Goal: Task Accomplishment & Management: Complete application form

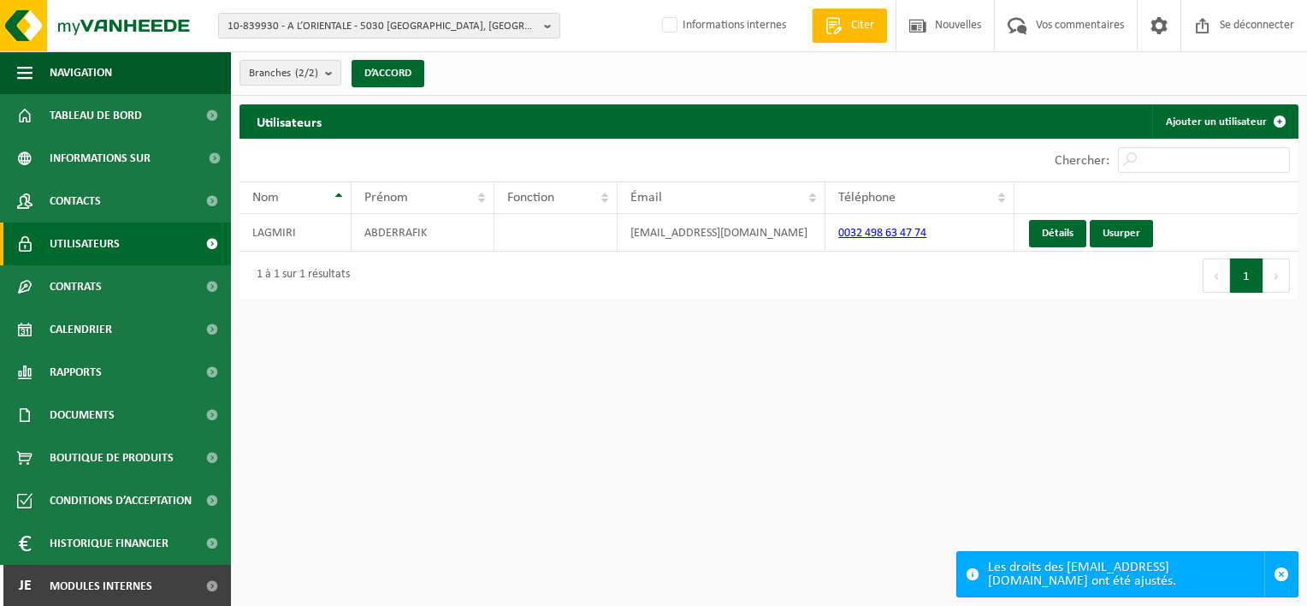
click at [579, 435] on html "10-839930 - A L’ORIENTALE - 5030 [GEOGRAPHIC_DATA], [GEOGRAPHIC_DATA] 7 10-8399…" at bounding box center [653, 303] width 1307 height 606
click at [75, 245] on span "Utilisateurs" at bounding box center [85, 243] width 70 height 43
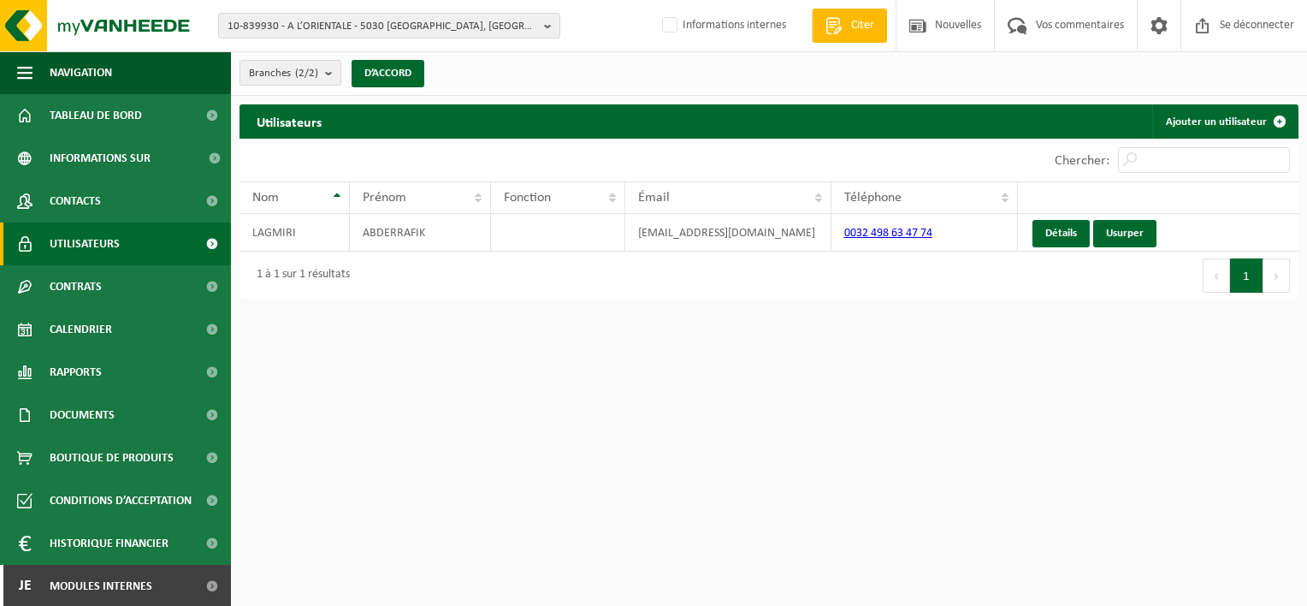
click at [617, 402] on html "10-839930 - A L’ORIENTALE - 5030 [GEOGRAPHIC_DATA], [GEOGRAPHIC_DATA] 7 10-8399…" at bounding box center [653, 303] width 1307 height 606
click at [893, 345] on html "10-839930 - A L’ORIENTALE - 5030 [GEOGRAPHIC_DATA], [GEOGRAPHIC_DATA] 7 10-8399…" at bounding box center [653, 303] width 1307 height 606
click at [582, 400] on html "10-839930 - A L’ORIENTALE - 5030 [GEOGRAPHIC_DATA], [GEOGRAPHIC_DATA] 7 10-8399…" at bounding box center [653, 303] width 1307 height 606
click at [454, 416] on html "10-839930 - A L’ORIENTALE - 5030 [GEOGRAPHIC_DATA], [GEOGRAPHIC_DATA] 7 10-8399…" at bounding box center [653, 303] width 1307 height 606
click at [338, 25] on span "10-839930 - A L’ORIENTALE - 5030 GEMBLOUX, PLACE SAINT-GUIBERT 7" at bounding box center [383, 27] width 310 height 26
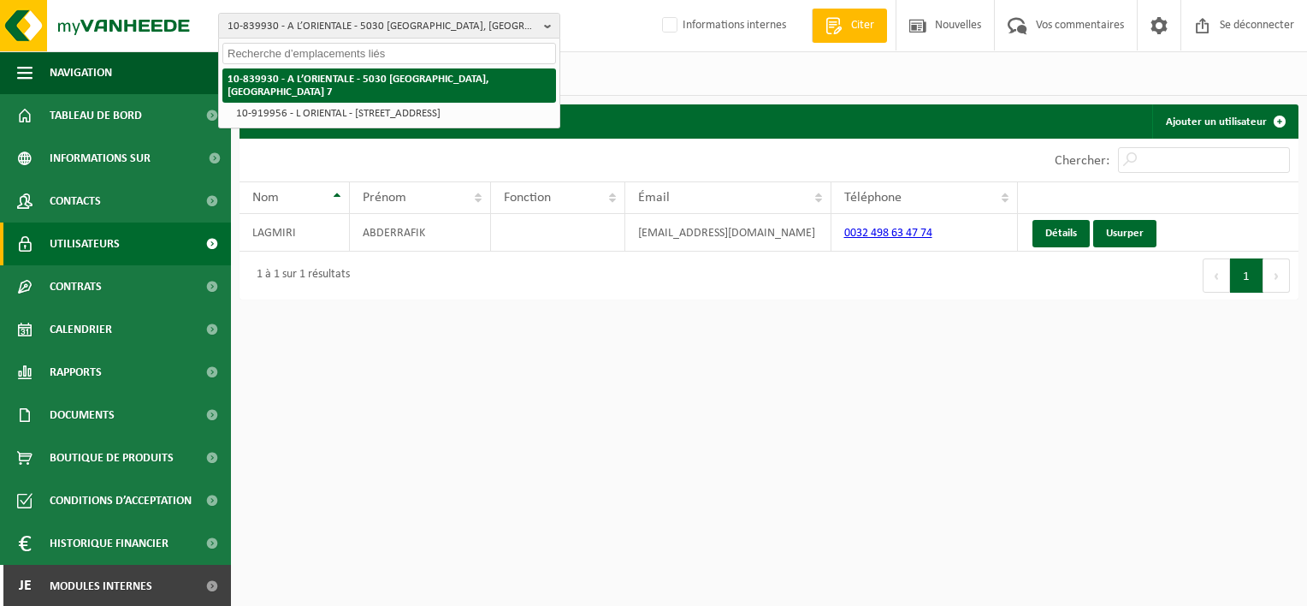
click at [322, 86] on li "10-839930 - A L’ORIENTALE - 5030 GEMBLOUX, PLACE SAINT-GUIBERT 7" at bounding box center [389, 85] width 334 height 34
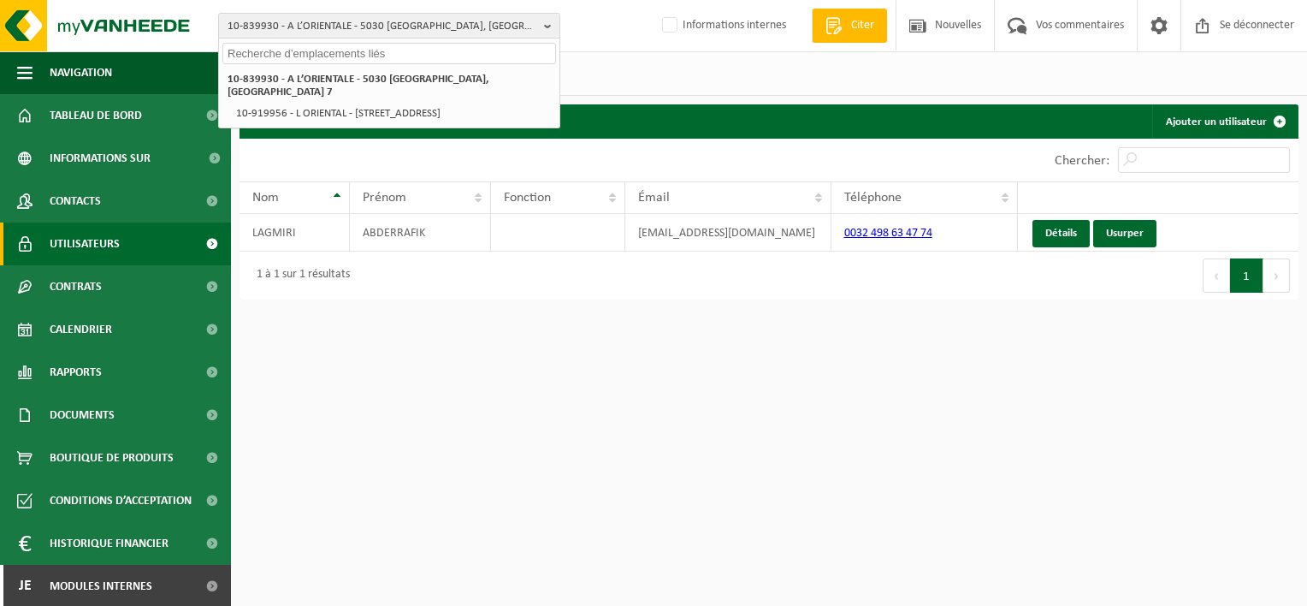
click at [441, 371] on html "10-839930 - A L’ORIENTALE - 5030 GEMBLOUX, PLACE SAINT-GUIBERT 7 10-839930 - A …" at bounding box center [653, 303] width 1307 height 606
click at [534, 447] on html "10-839930 - A L’ORIENTALE - 5030 GEMBLOUX, PLACE SAINT-GUIBERT 7 10-839930 - A …" at bounding box center [653, 303] width 1307 height 606
click at [612, 78] on div "Branches (2/2) Alles selecteren Alles deselecteren Actieve selecteren A L'ORIEN…" at bounding box center [769, 73] width 1076 height 44
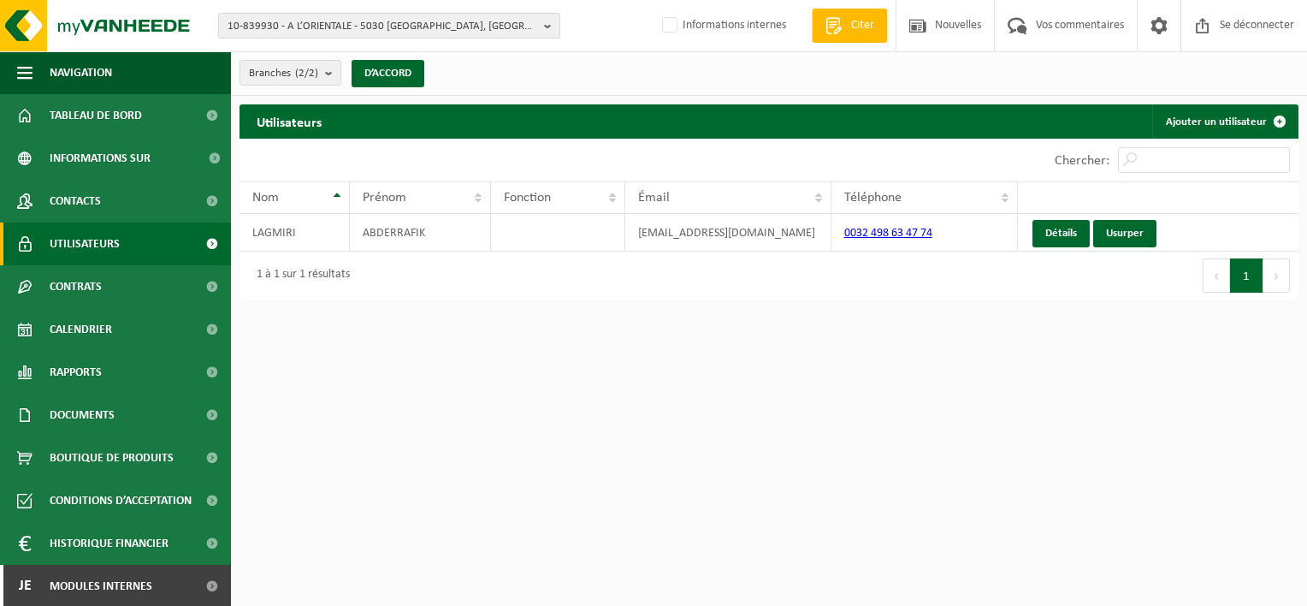
click at [275, 31] on span "10-839930 - A L’ORIENTALE - 5030 GEMBLOUX, PLACE SAINT-GUIBERT 7" at bounding box center [383, 27] width 310 height 26
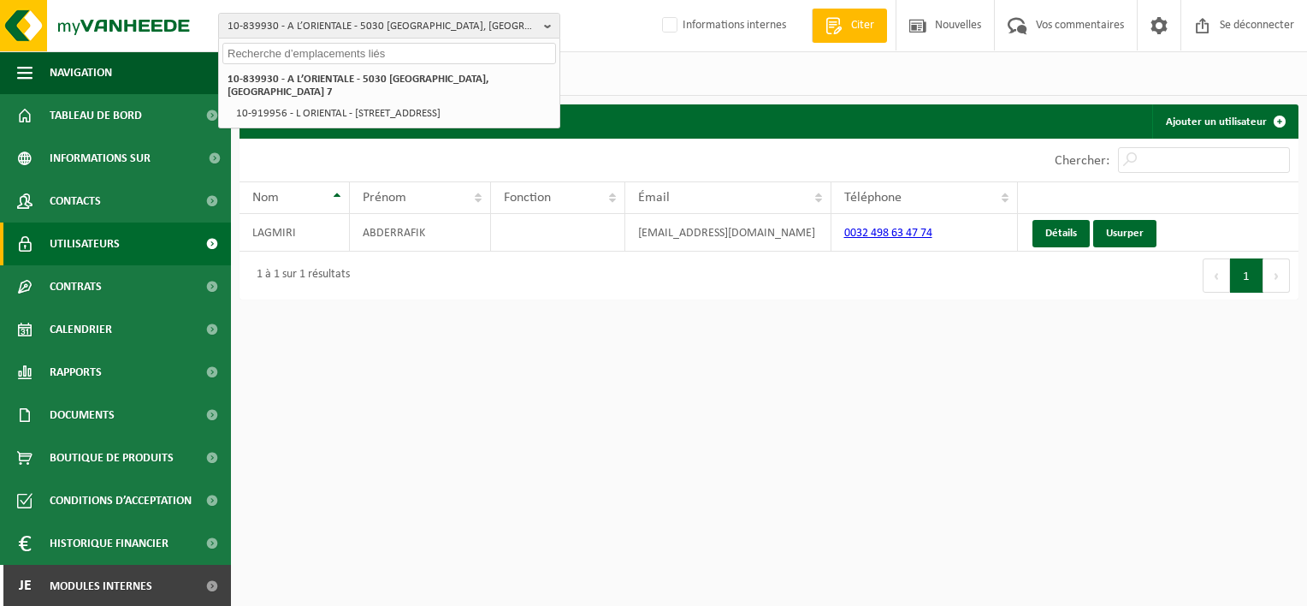
click at [278, 54] on input "text" at bounding box center [389, 53] width 334 height 21
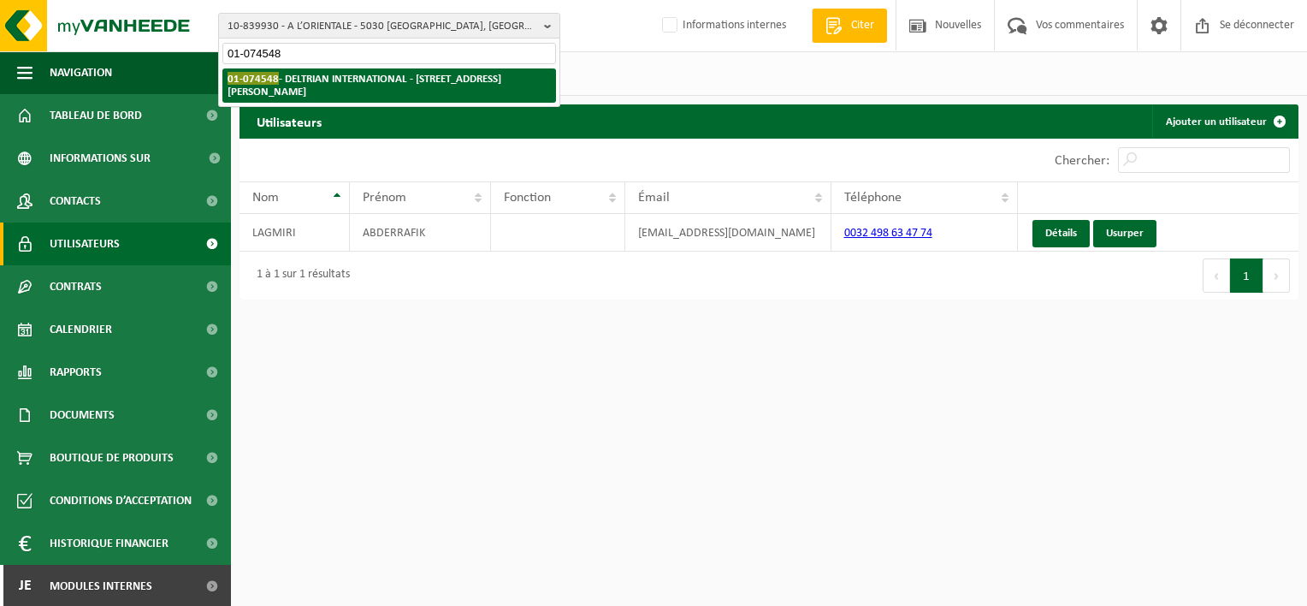
type input "01-074548"
click at [305, 78] on strong "01-074548 - DELTRIAN INTERNATIONAL - 6220 FLEURUS, RUE DU BERLAIMONT ZI MARTINR…" at bounding box center [365, 85] width 274 height 26
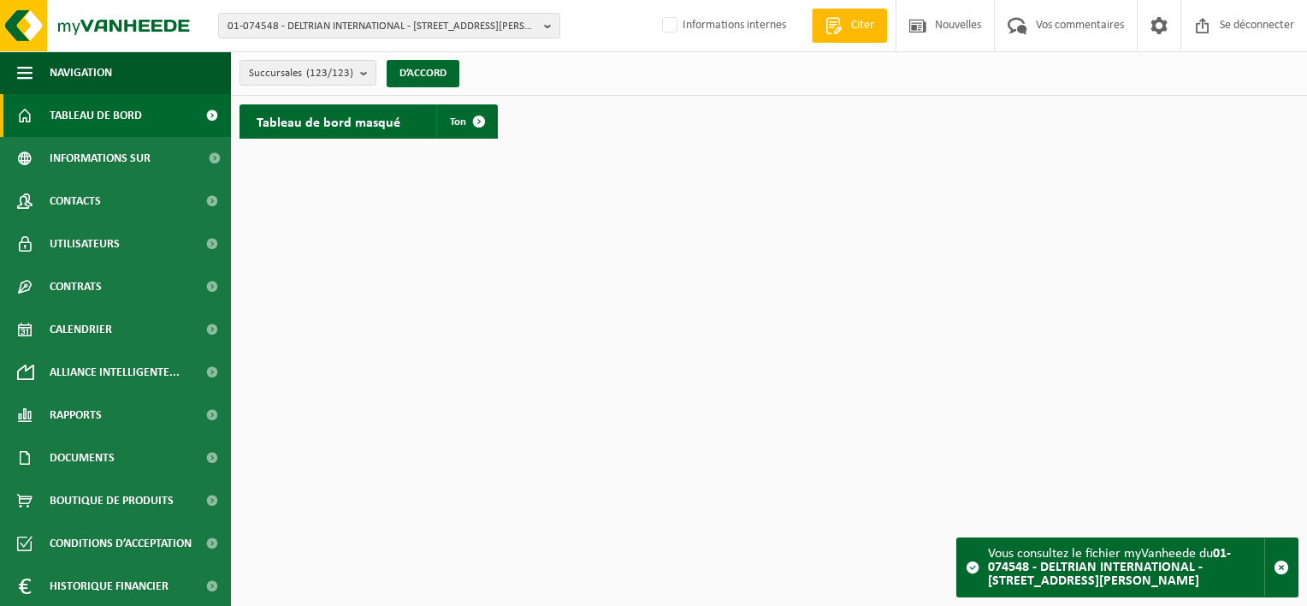
click at [380, 249] on html "01-074548 - DELTRIAN INTERNATIONAL - 6220 FLEURUS, RUE DU BERLAIMONT ZI MARTINR…" at bounding box center [653, 303] width 1307 height 606
click at [309, 23] on span "01-074548 - DELTRIAN INTERNATIONAL - 6220 FLEURUS, RUE DU BERLAIMONT ZI MARTINR…" at bounding box center [383, 27] width 310 height 26
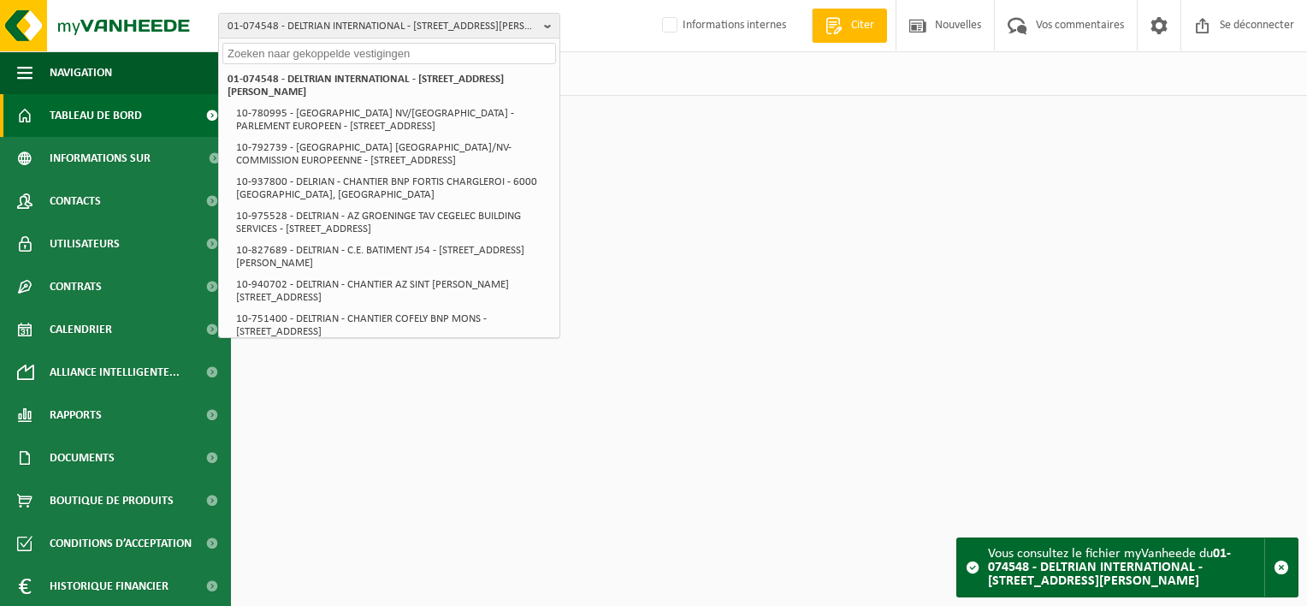
click at [315, 53] on input "text" at bounding box center [389, 53] width 334 height 21
click at [354, 27] on span "01-074548 - DELTRIAN INTERNATIONAL - [STREET_ADDRESS][PERSON_NAME]" at bounding box center [383, 27] width 310 height 26
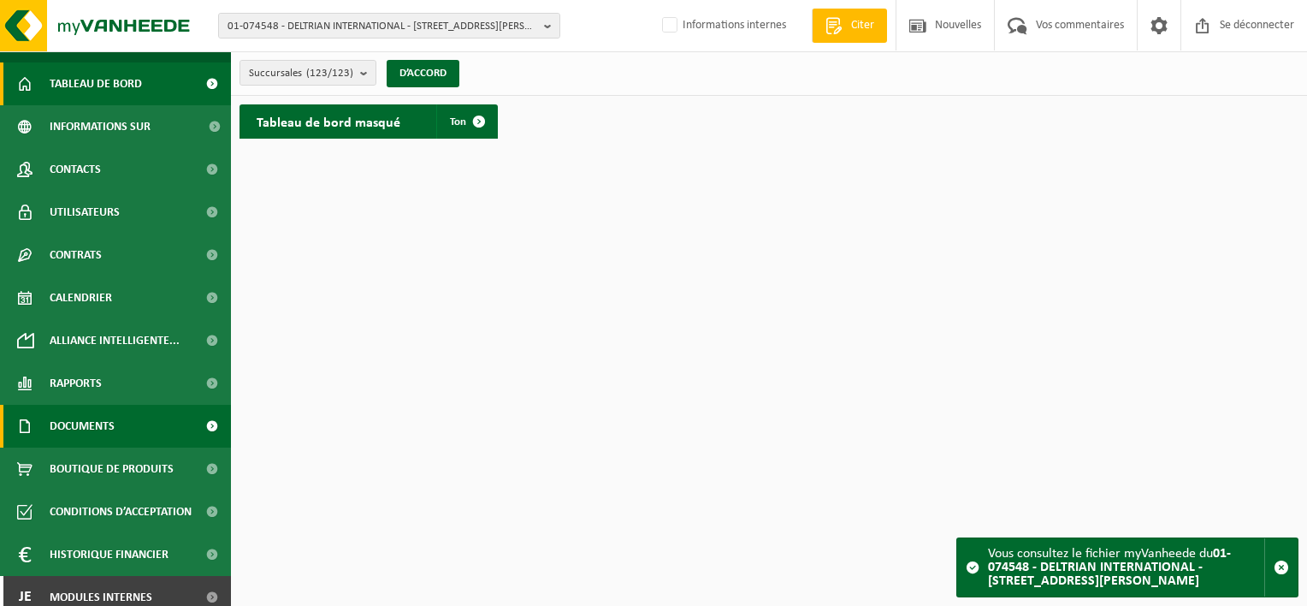
scroll to position [44, 0]
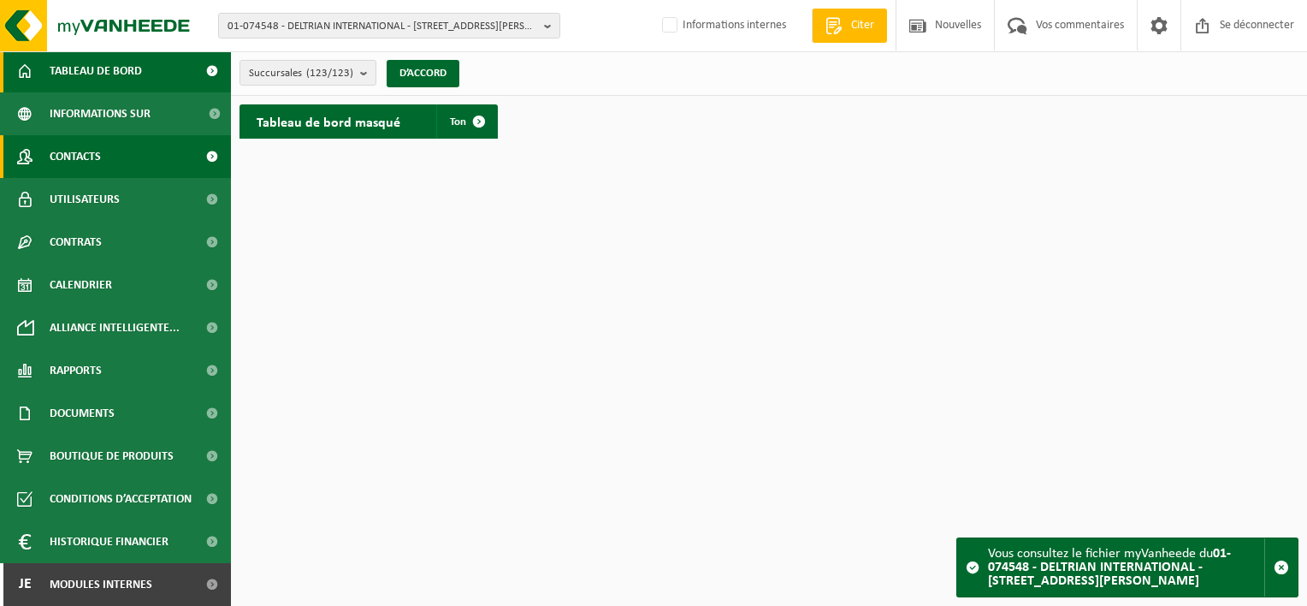
click at [118, 162] on link "Contacts" at bounding box center [115, 156] width 231 height 43
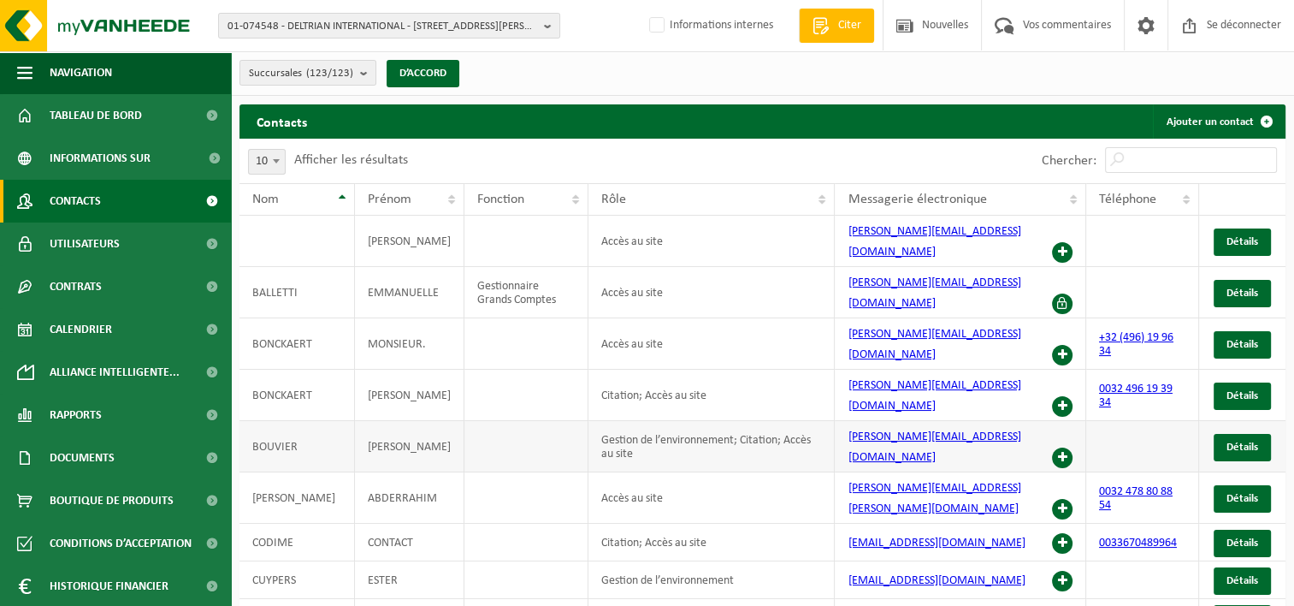
scroll to position [68, 0]
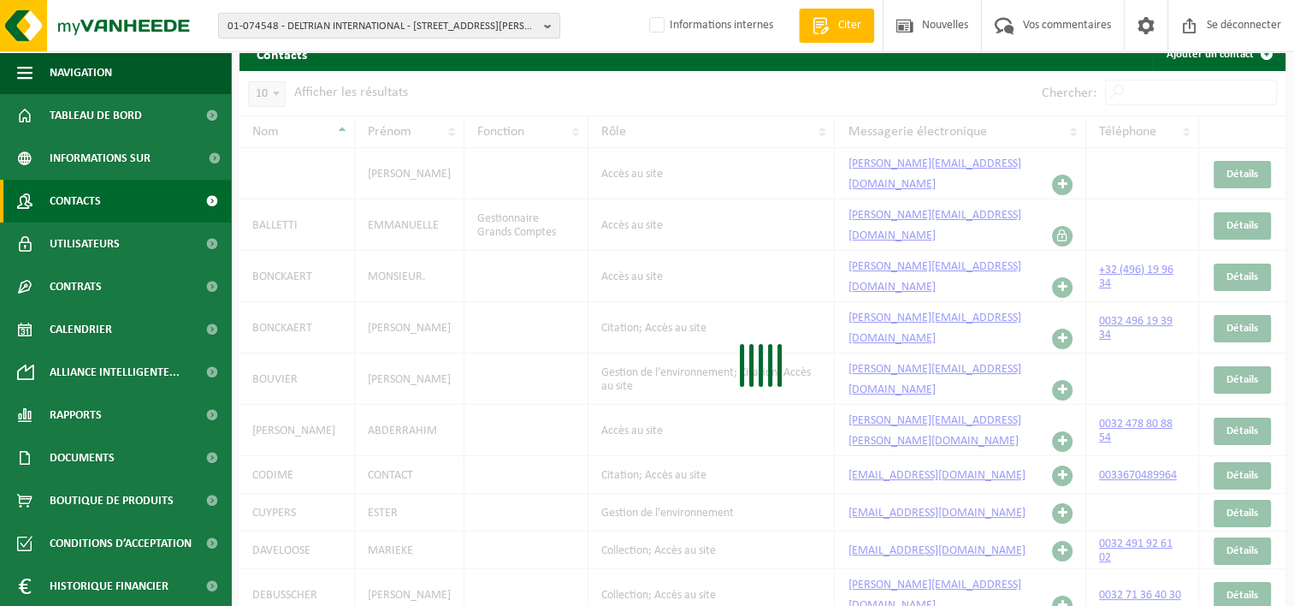
scroll to position [40, 0]
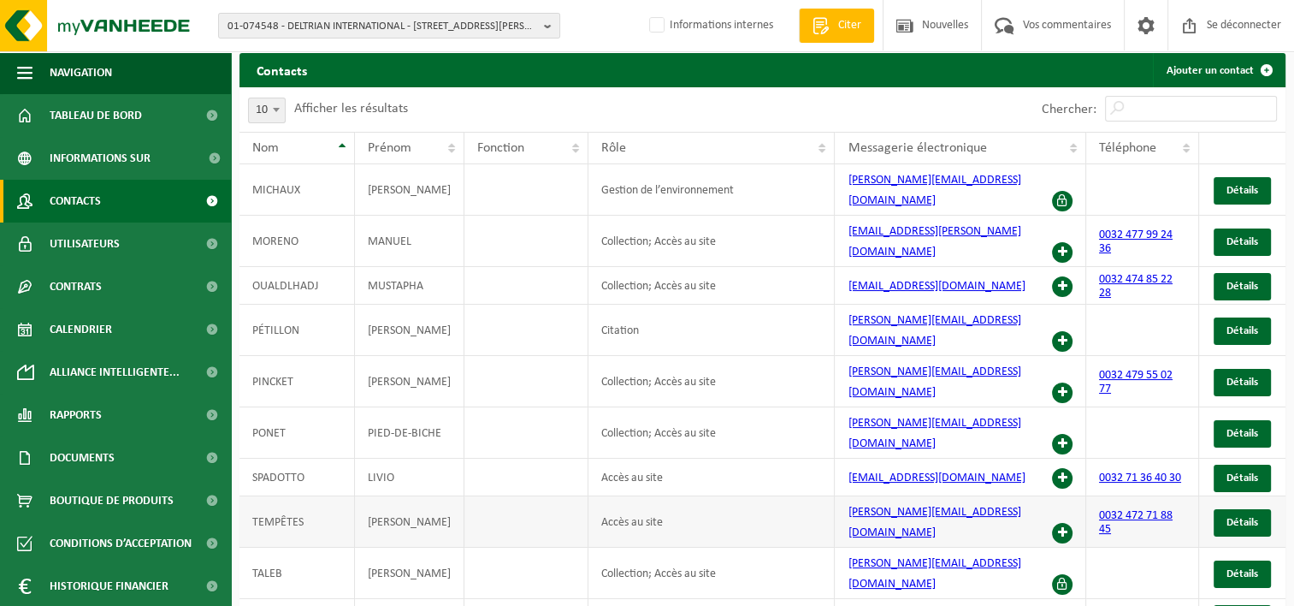
scroll to position [54, 0]
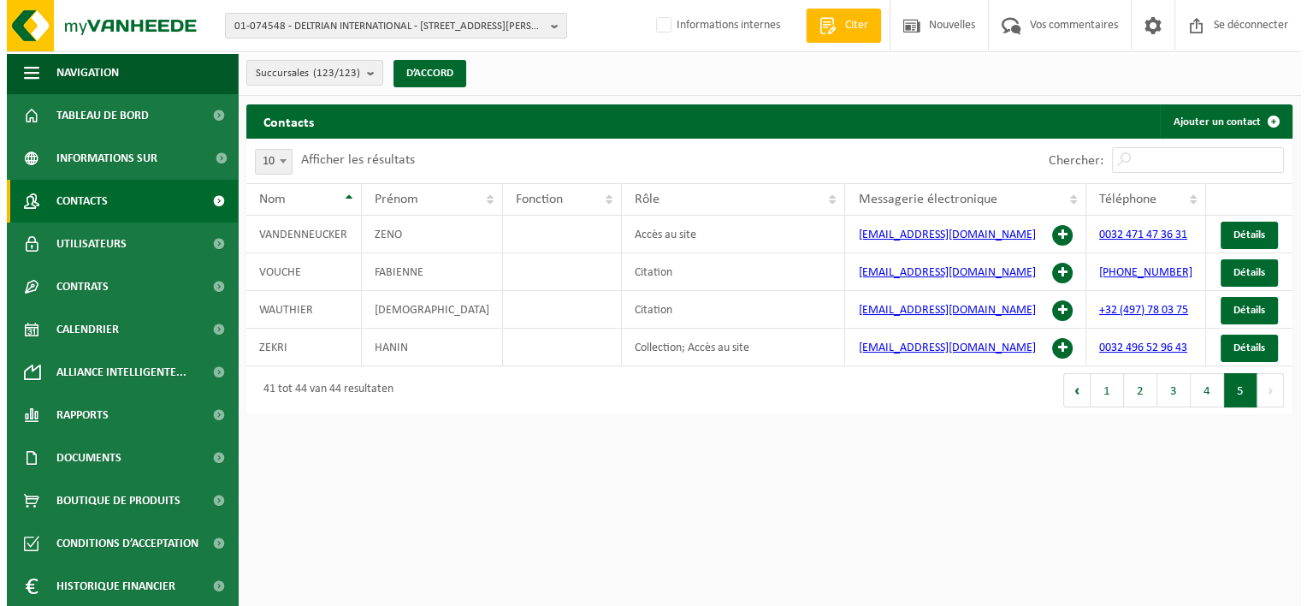
scroll to position [0, 0]
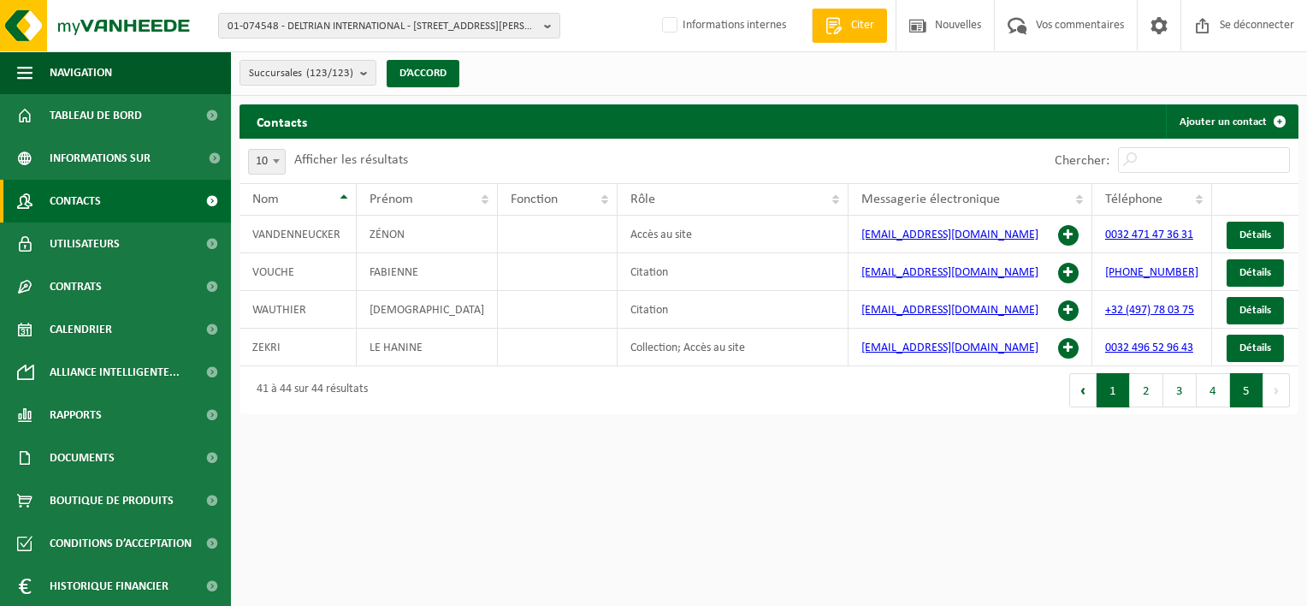
click at [1103, 392] on button "1" at bounding box center [1113, 390] width 33 height 34
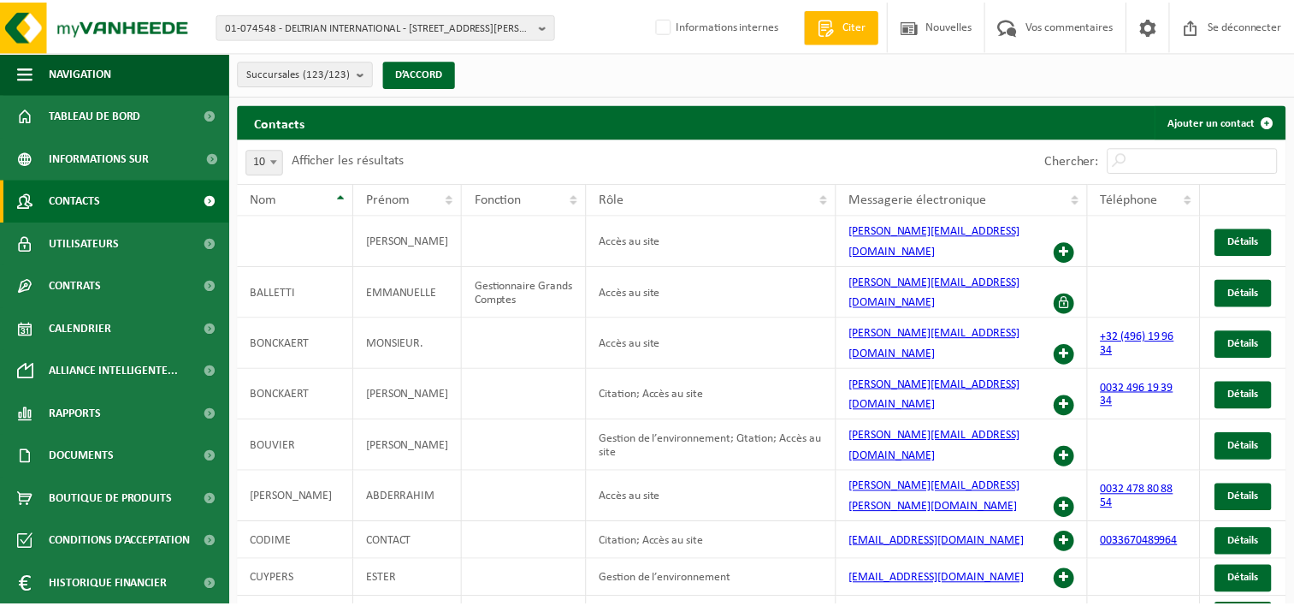
scroll to position [68, 0]
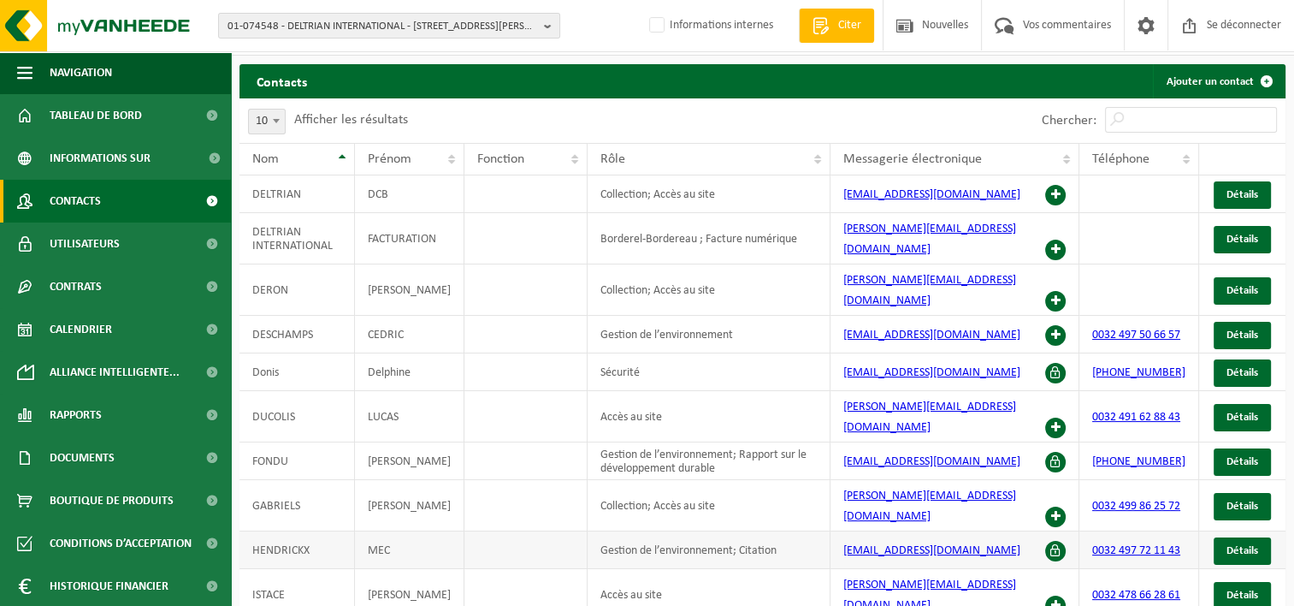
scroll to position [0, 0]
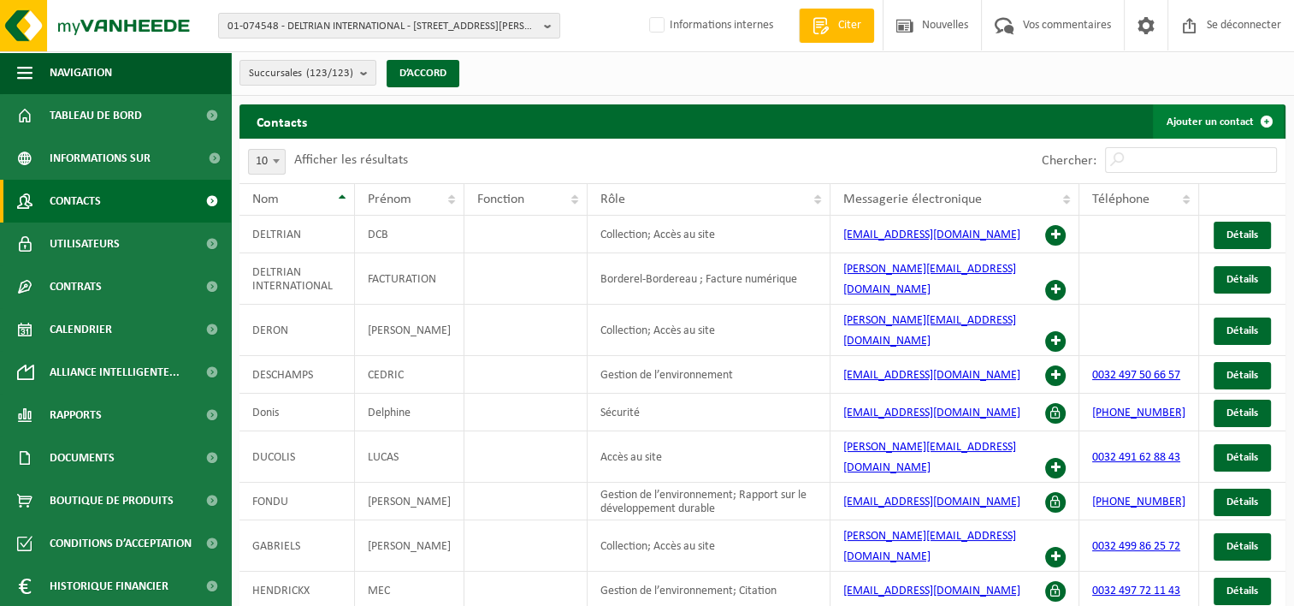
click at [1221, 123] on font "Ajouter un contact" at bounding box center [1210, 121] width 87 height 11
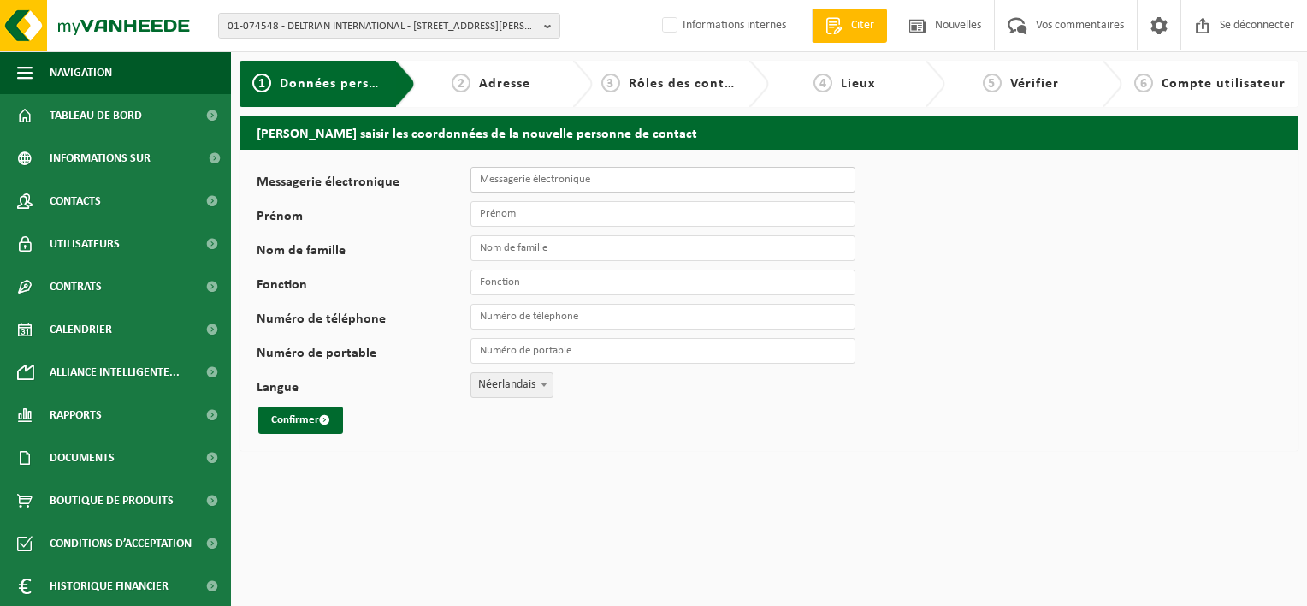
click at [541, 186] on input "Messagerie électronique" at bounding box center [662, 180] width 385 height 26
click at [496, 180] on input "Messagerie électronique" at bounding box center [662, 180] width 385 height 26
paste input "[EMAIL_ADDRESS][DOMAIN_NAME]"
type input "[EMAIL_ADDRESS][DOMAIN_NAME]"
type input "Alyssa"
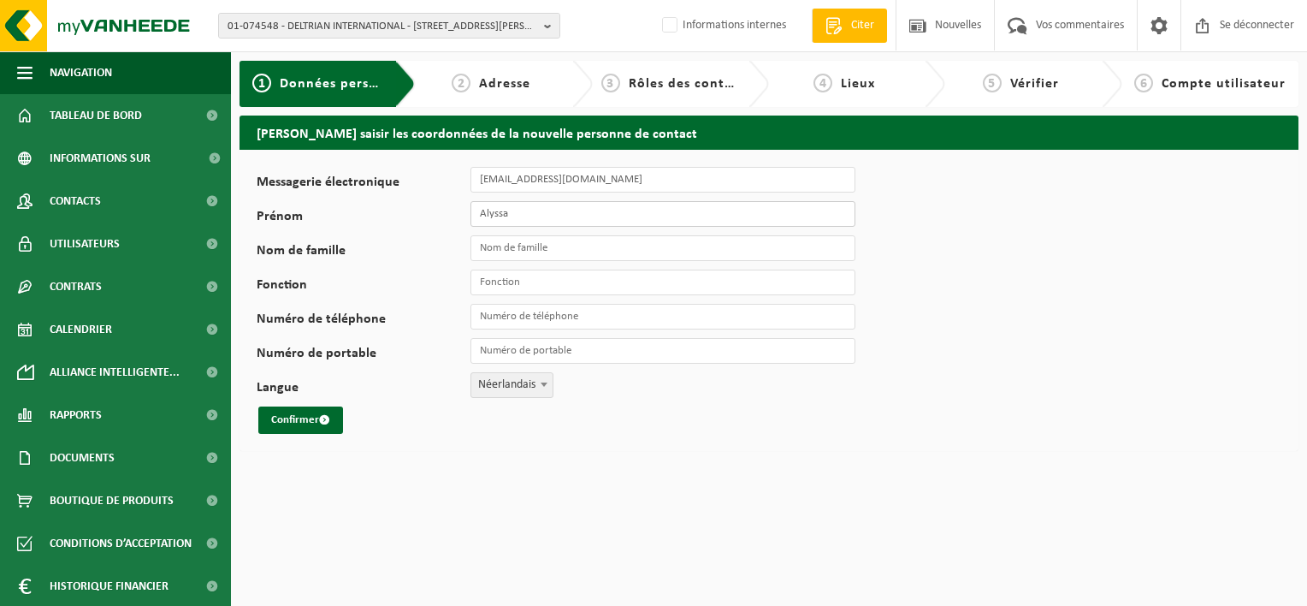
type input "Vigneron"
type input "[EMAIL_ADDRESS][DOMAIN_NAME]"
click at [523, 287] on input "Fonction" at bounding box center [662, 282] width 385 height 26
type input "R"
type input "collection"
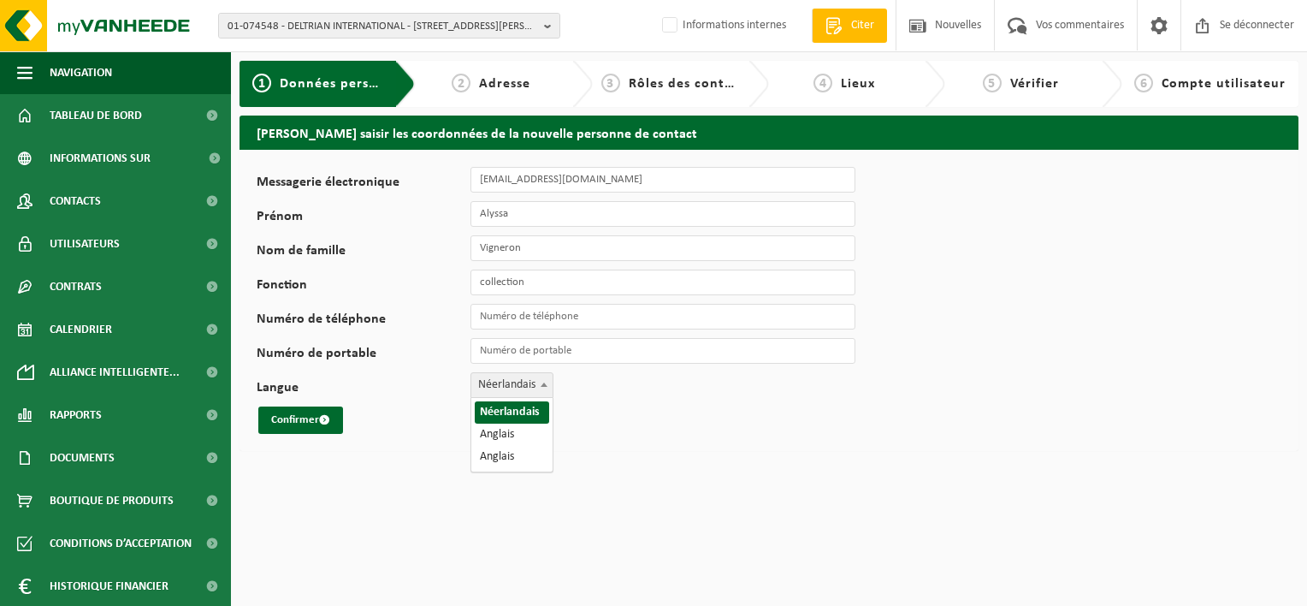
click at [503, 392] on span "Néerlandais" at bounding box center [511, 385] width 81 height 24
select select "1"
click at [294, 423] on font "Confirmer" at bounding box center [295, 419] width 48 height 11
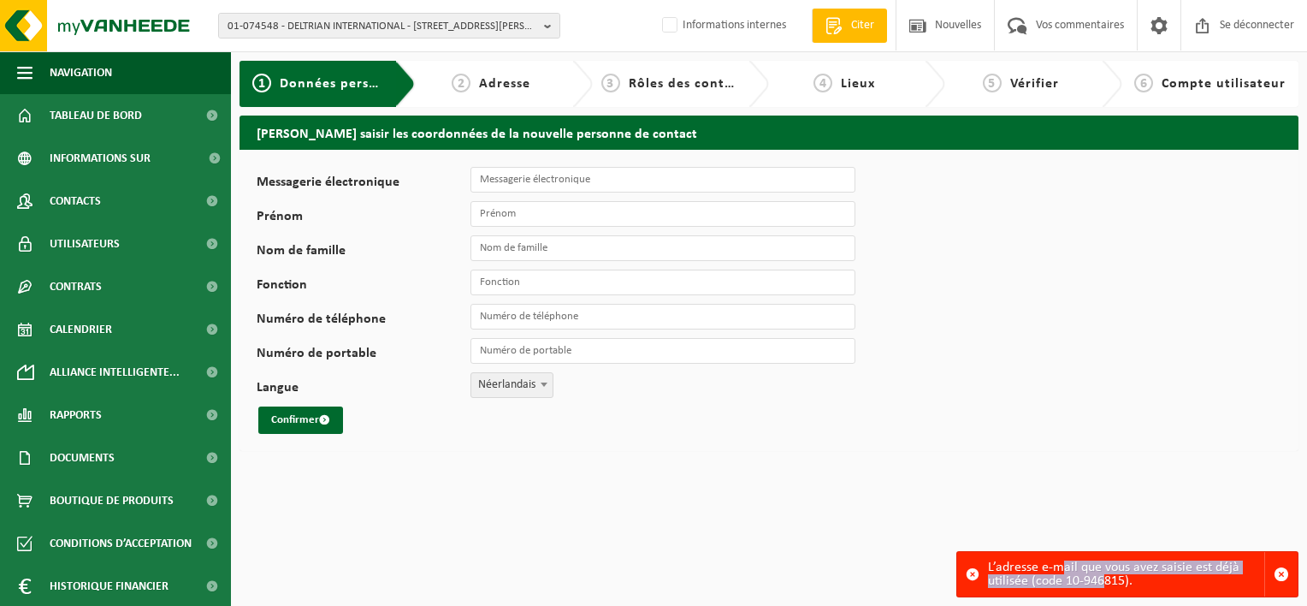
drag, startPoint x: 1064, startPoint y: 575, endPoint x: 1102, endPoint y: 581, distance: 38.1
click at [1102, 581] on div "L’adresse e-mail que vous avez saisie est déjà utilisée (code 10-946815)." at bounding box center [1126, 574] width 276 height 44
drag, startPoint x: 1102, startPoint y: 581, endPoint x: 1123, endPoint y: 589, distance: 22.7
click at [1079, 582] on div "L’adresse e-mail que vous avez saisie est déjà utilisée (code 10-946815)." at bounding box center [1126, 574] width 276 height 44
click at [1078, 582] on div "L’adresse e-mail que vous avez saisie est déjà utilisée (code 10-946815)." at bounding box center [1126, 574] width 276 height 44
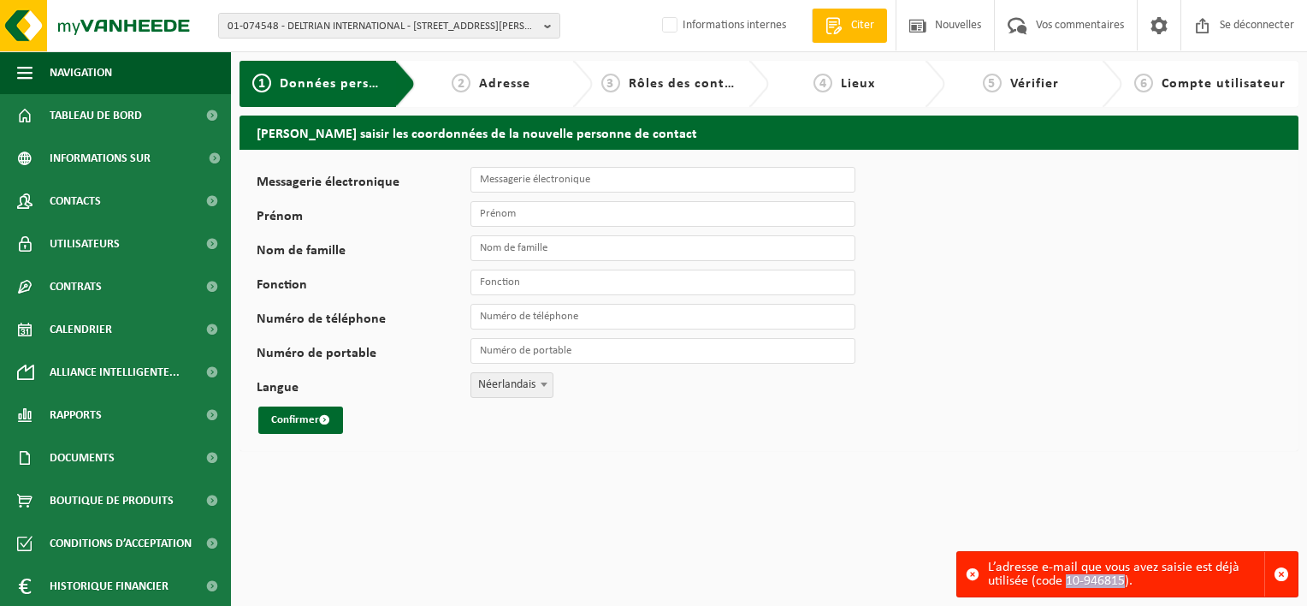
drag, startPoint x: 1068, startPoint y: 578, endPoint x: 1122, endPoint y: 580, distance: 54.8
click at [1122, 580] on div "L’adresse e-mail que vous avez saisie est déjà utilisée (code 10-946815)." at bounding box center [1126, 574] width 276 height 44
copy div "10-946815"
click at [294, 23] on span "01-074548 - DELTRIAN INTERNATIONAL - [STREET_ADDRESS][PERSON_NAME]" at bounding box center [383, 27] width 310 height 26
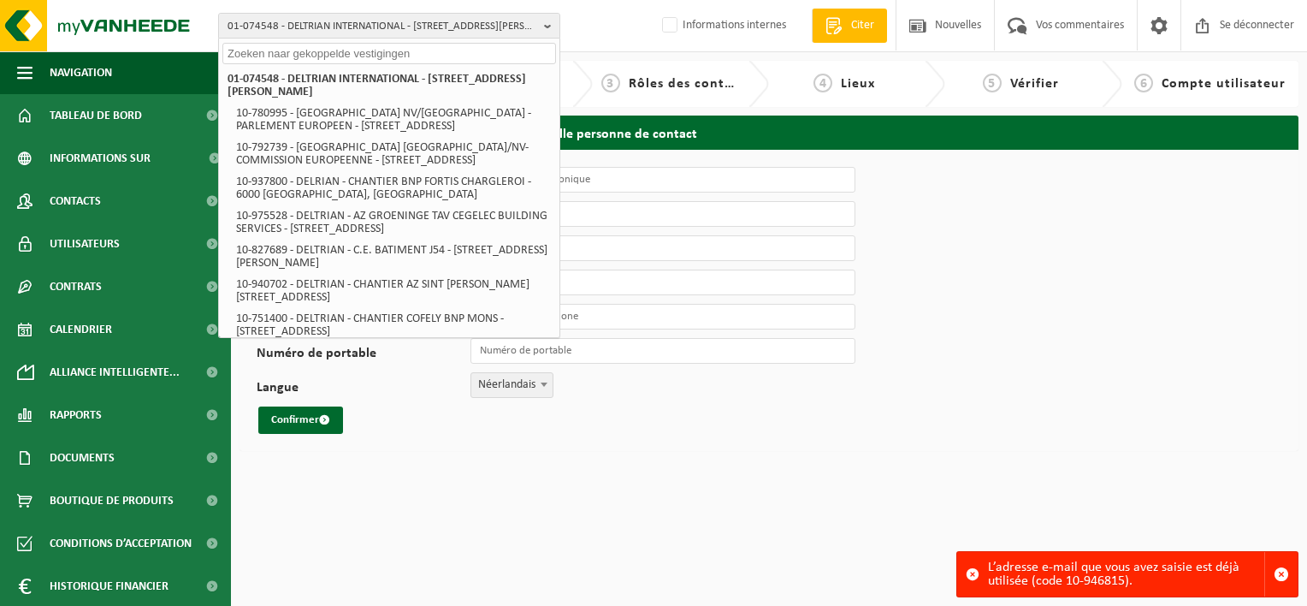
click at [294, 54] on input "text" at bounding box center [389, 53] width 334 height 21
paste input "10-946815"
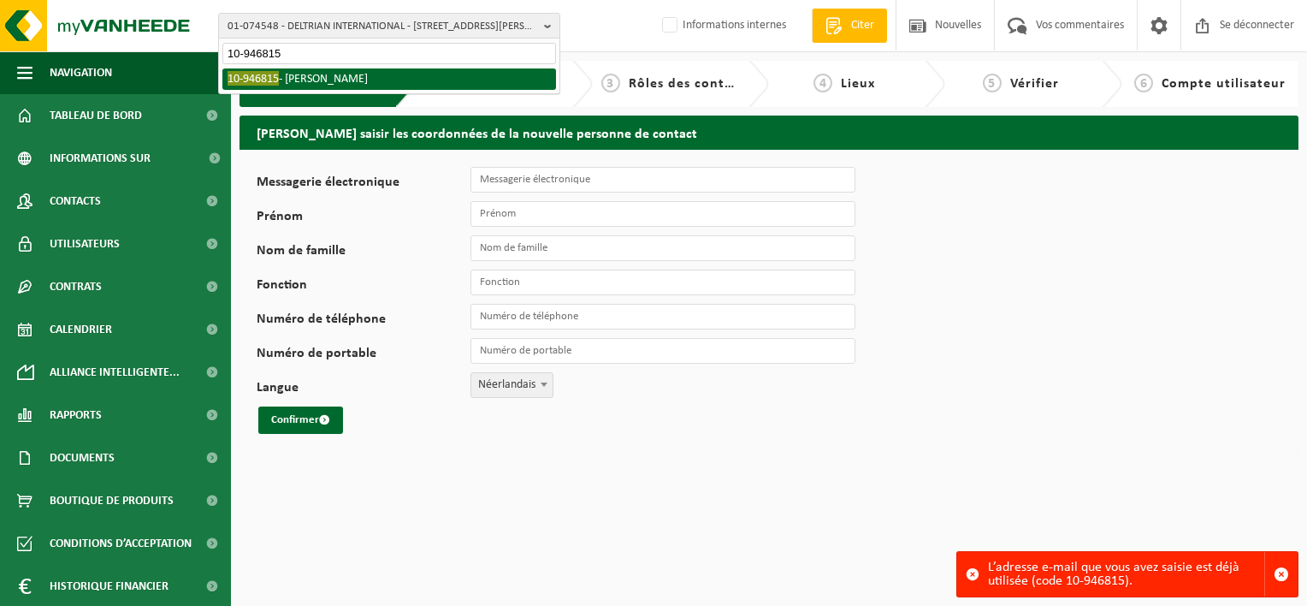
type input "10-946815"
click at [302, 75] on li "10-946815 - ALYSSA VIGNERON" at bounding box center [389, 78] width 334 height 21
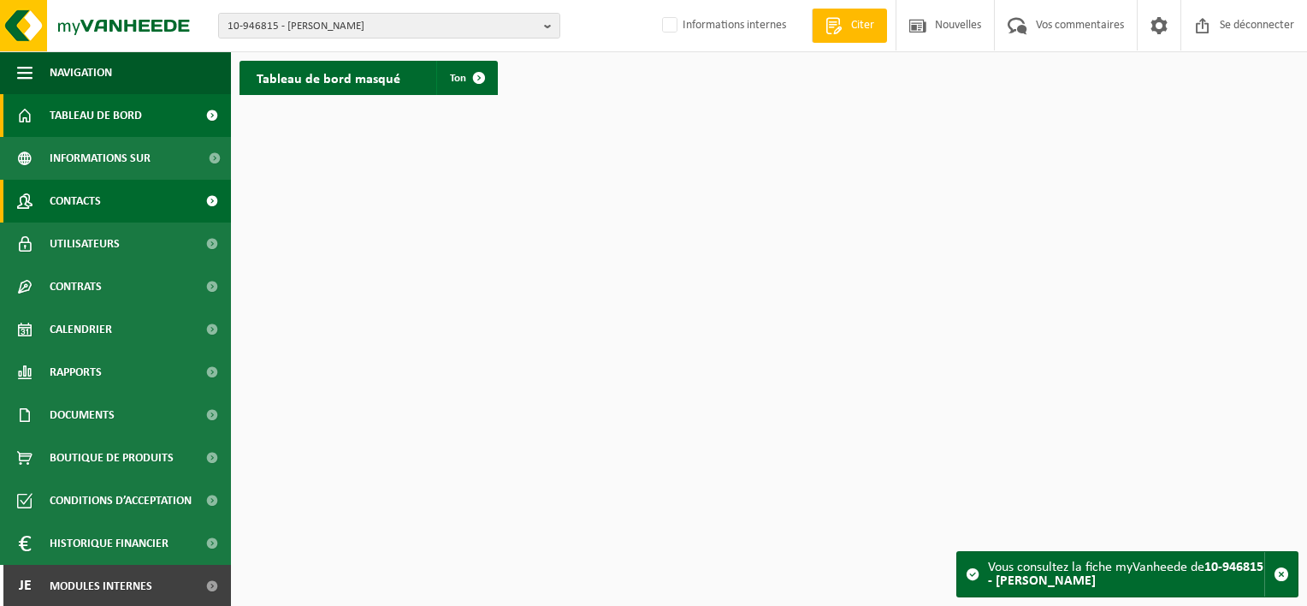
click at [99, 211] on span "Contacts" at bounding box center [75, 201] width 51 height 43
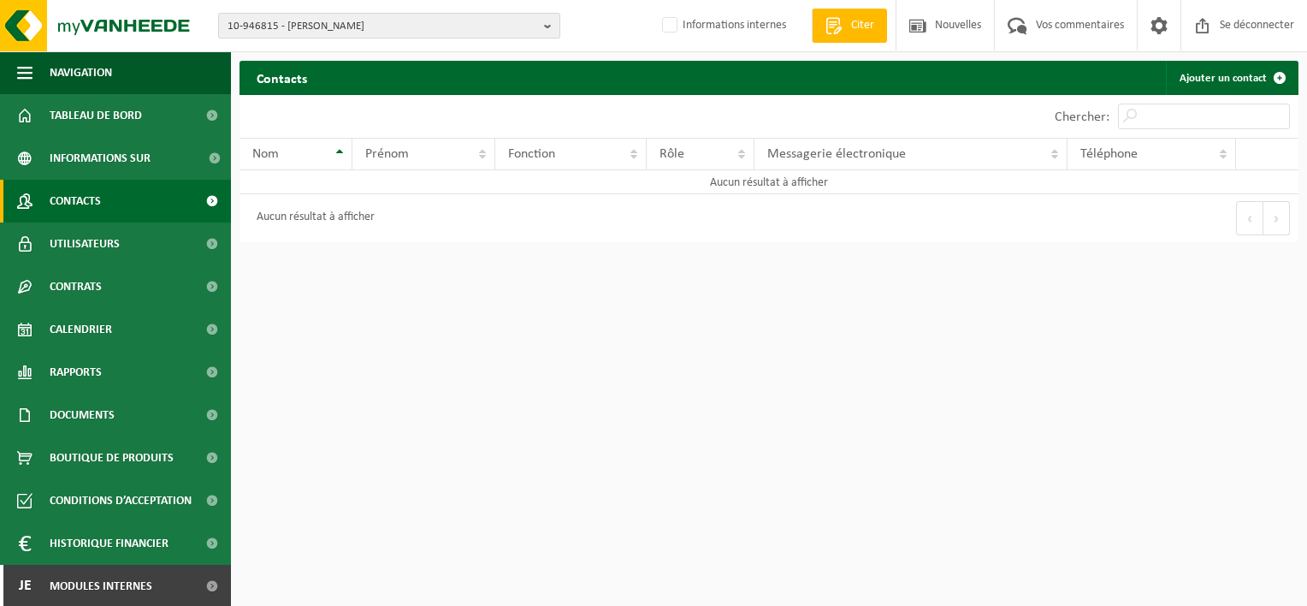
click at [356, 21] on span "10-946815 - ALYSSA VIGNERON" at bounding box center [383, 27] width 310 height 26
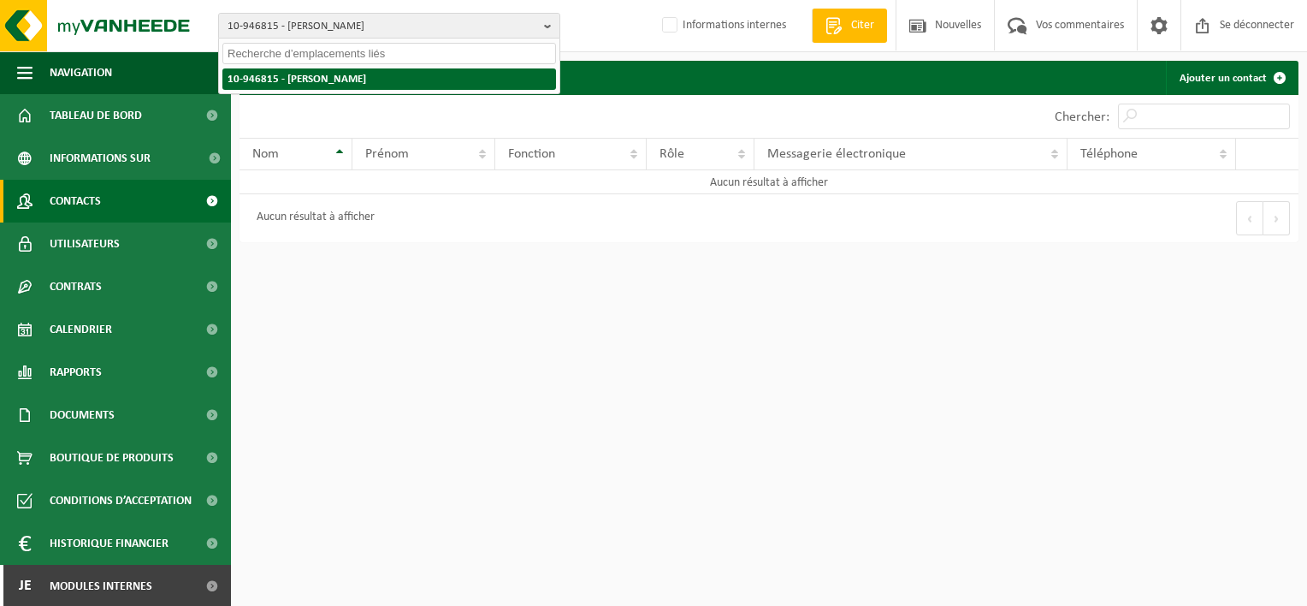
click at [303, 84] on li "10-946815 - ALYSSA VIGNERON" at bounding box center [389, 78] width 334 height 21
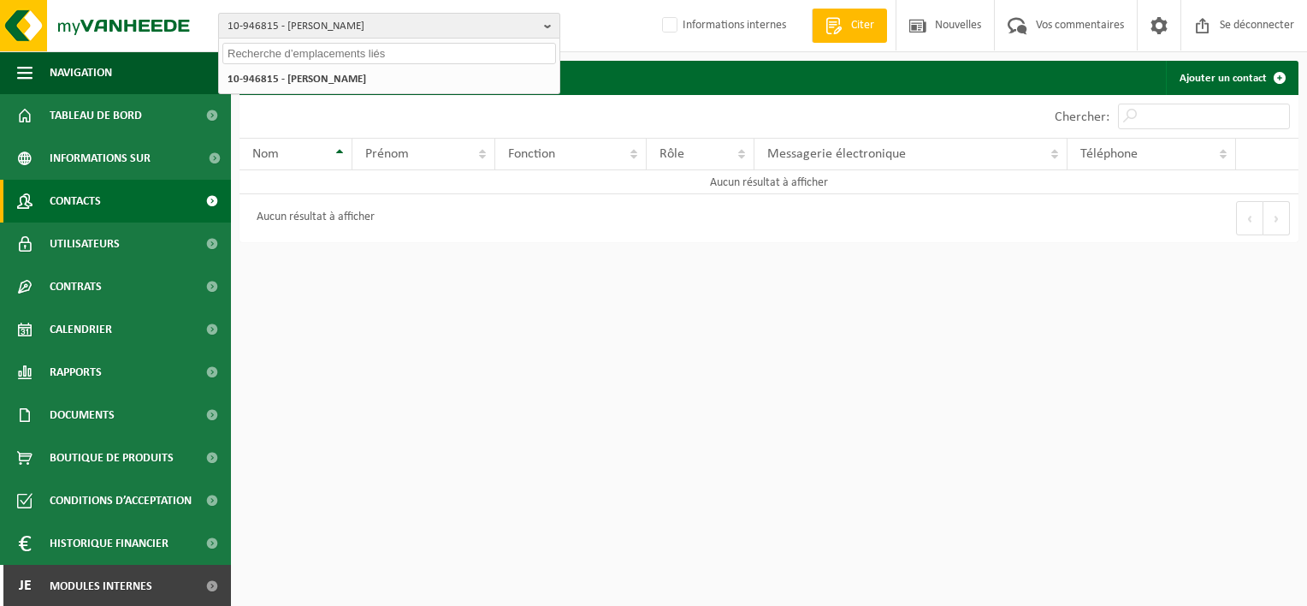
click at [277, 23] on span "10-946815 - ALYSSA VIGNERON" at bounding box center [383, 27] width 310 height 26
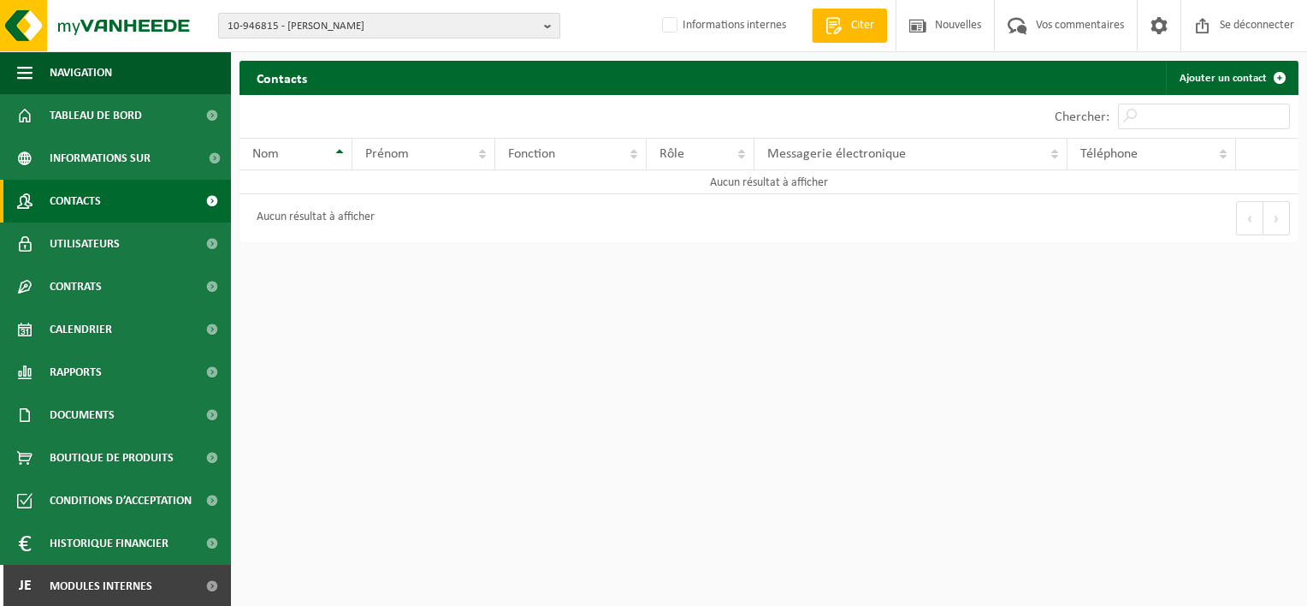
click at [218, 13] on button "10-946815 - ALYSSA VIGNERON" at bounding box center [389, 26] width 342 height 26
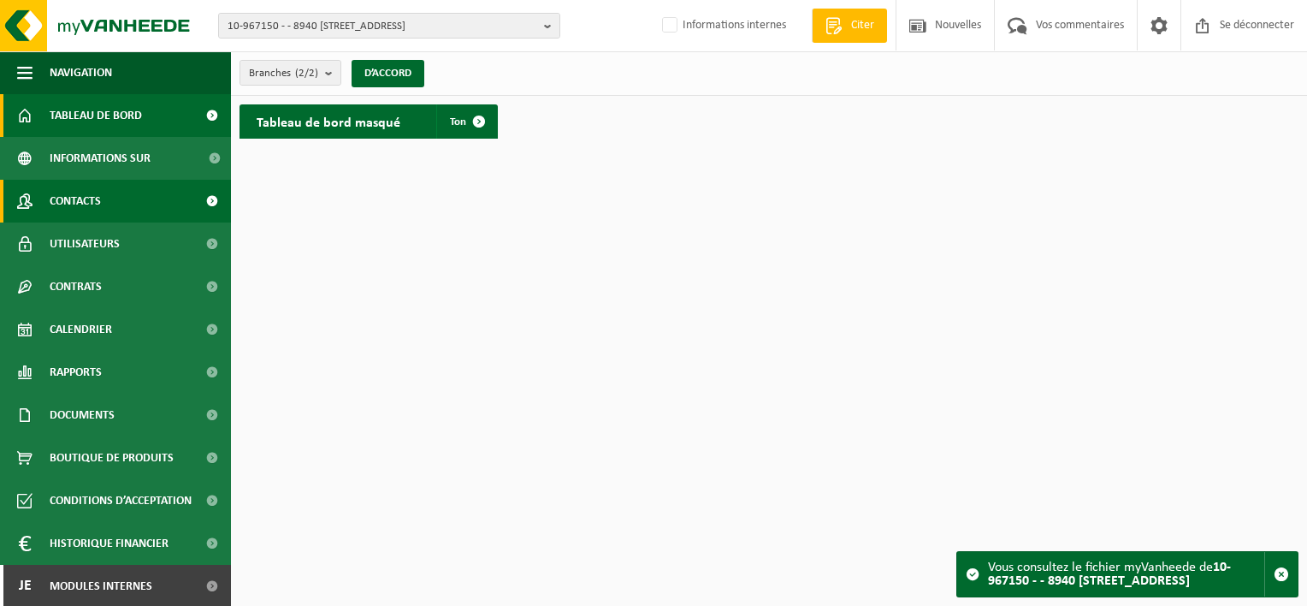
click at [48, 212] on link "Contacts" at bounding box center [115, 201] width 231 height 43
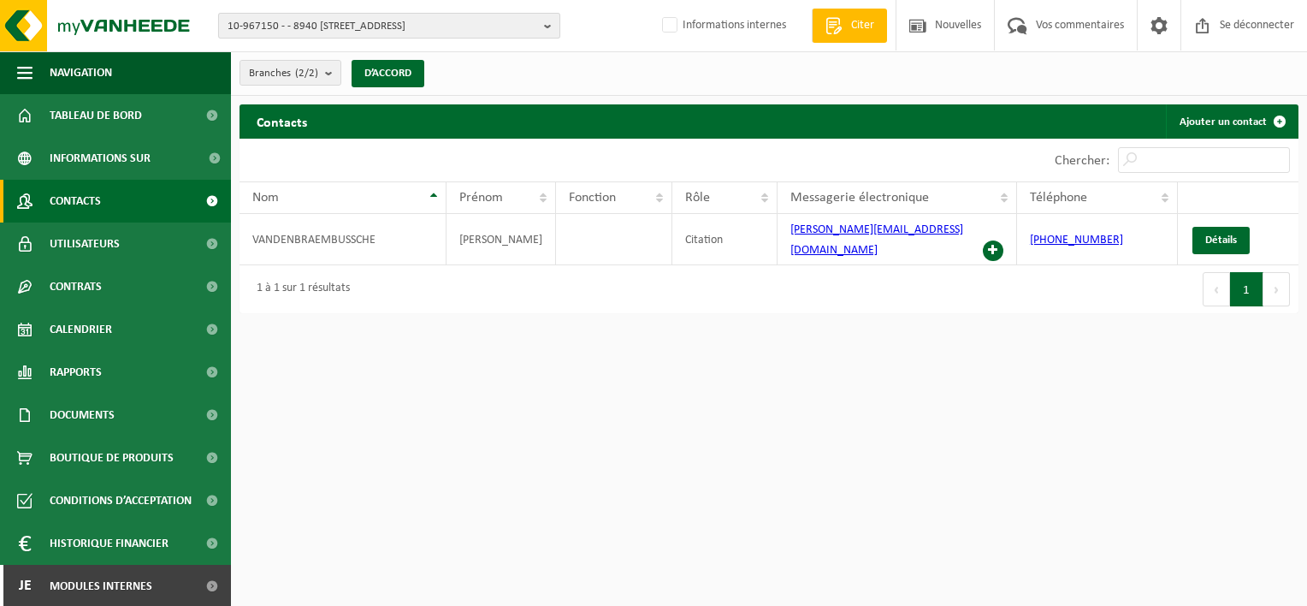
click at [326, 30] on span "10-967150 - - 8940 WERVIK, GEERBODELAAN 19" at bounding box center [383, 27] width 310 height 26
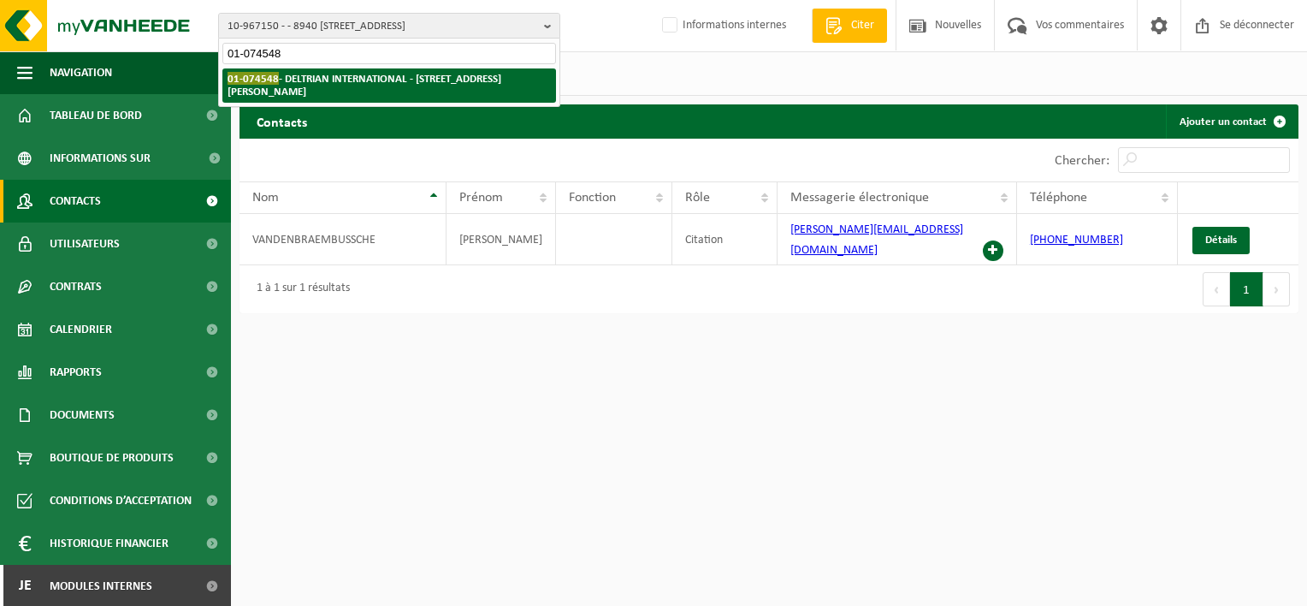
type input "01-074548"
click at [326, 90] on strong "01-074548 - DELTRIAN INTERNATIONAL - 6220 FLEURUS, RUE DU BERLAIMONT ZI MARTINR…" at bounding box center [365, 85] width 274 height 26
